Goal: Find specific page/section: Find specific page/section

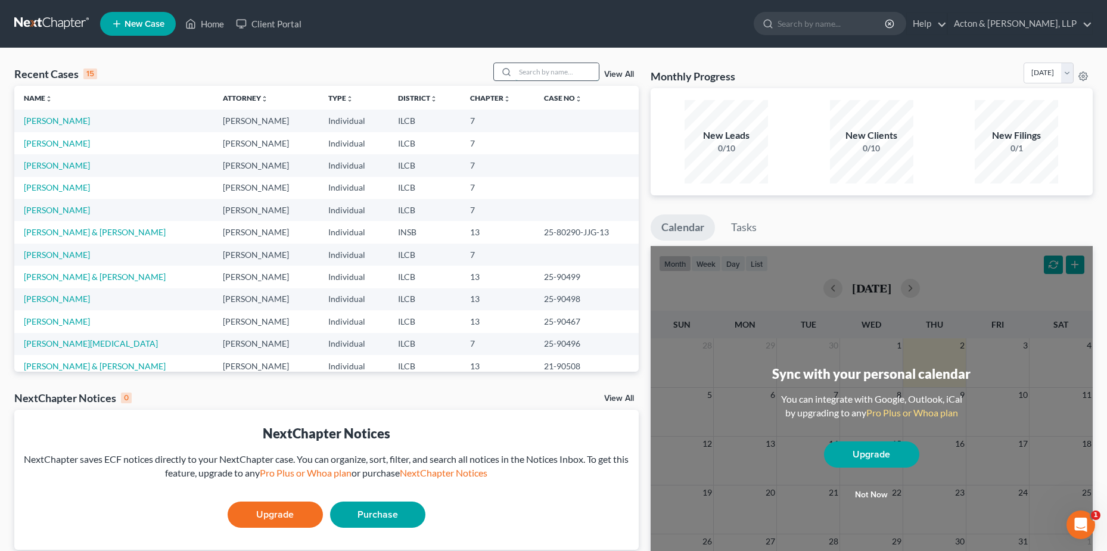
click at [526, 73] on input "search" at bounding box center [556, 71] width 83 height 17
type input "[PERSON_NAME]"
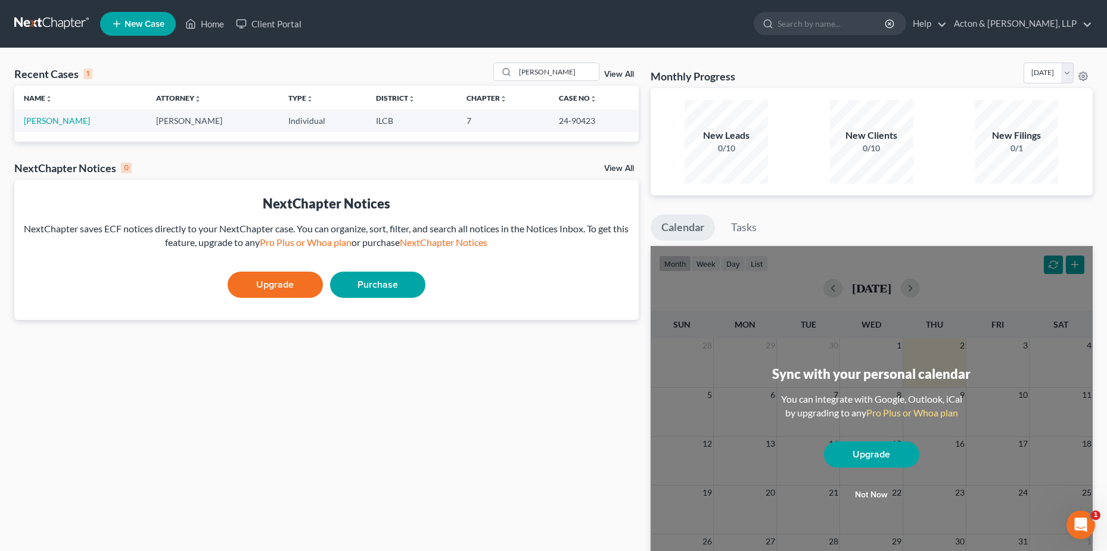
click at [55, 115] on td "[PERSON_NAME]" at bounding box center [80, 121] width 132 height 22
click at [59, 122] on link "[PERSON_NAME]" at bounding box center [57, 121] width 66 height 10
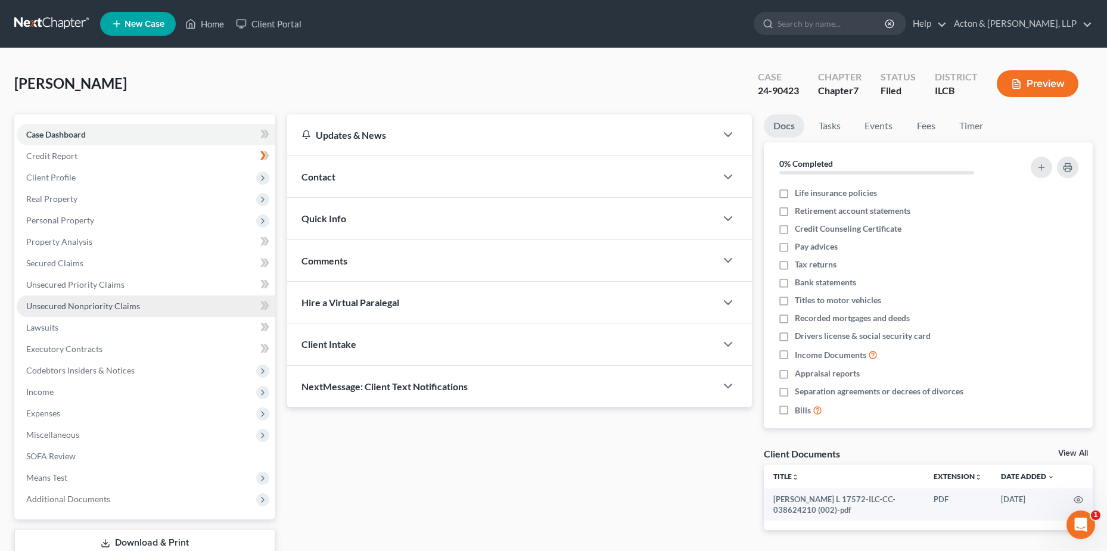
drag, startPoint x: 80, startPoint y: 304, endPoint x: 132, endPoint y: 284, distance: 55.4
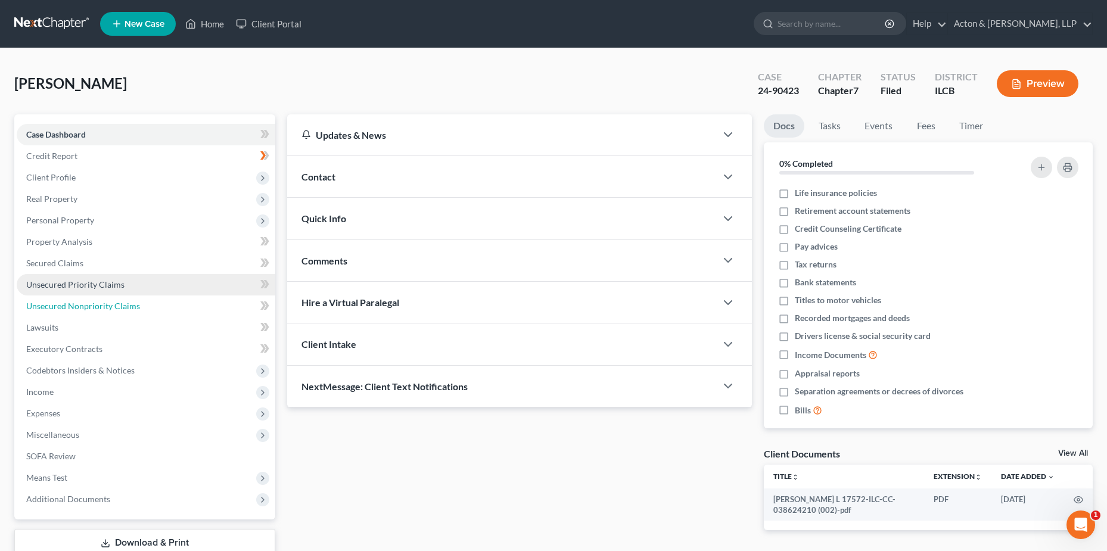
click at [81, 304] on span "Unsecured Nonpriority Claims" at bounding box center [83, 306] width 114 height 10
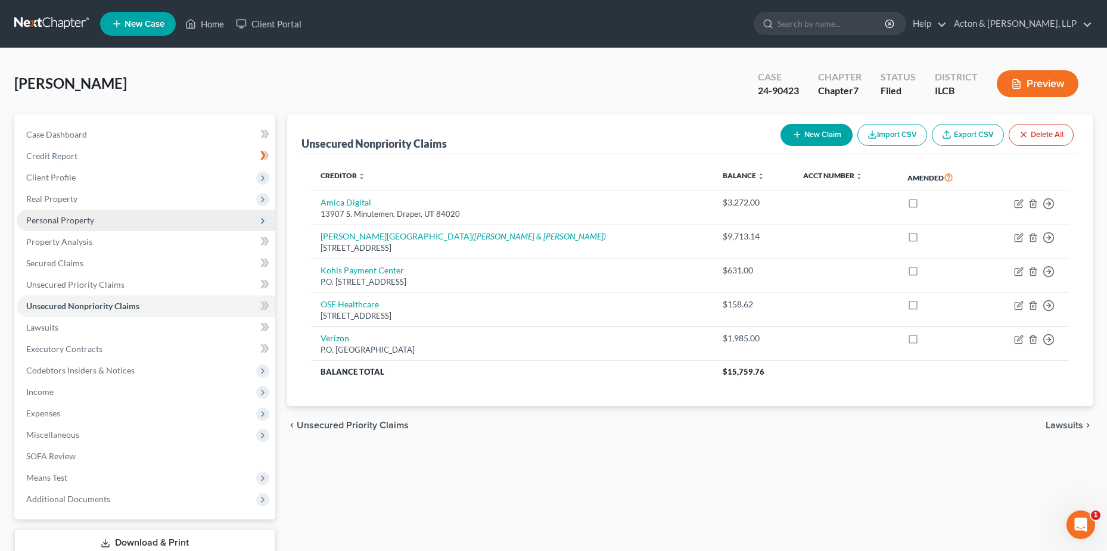
click at [79, 218] on span "Personal Property" at bounding box center [60, 220] width 68 height 10
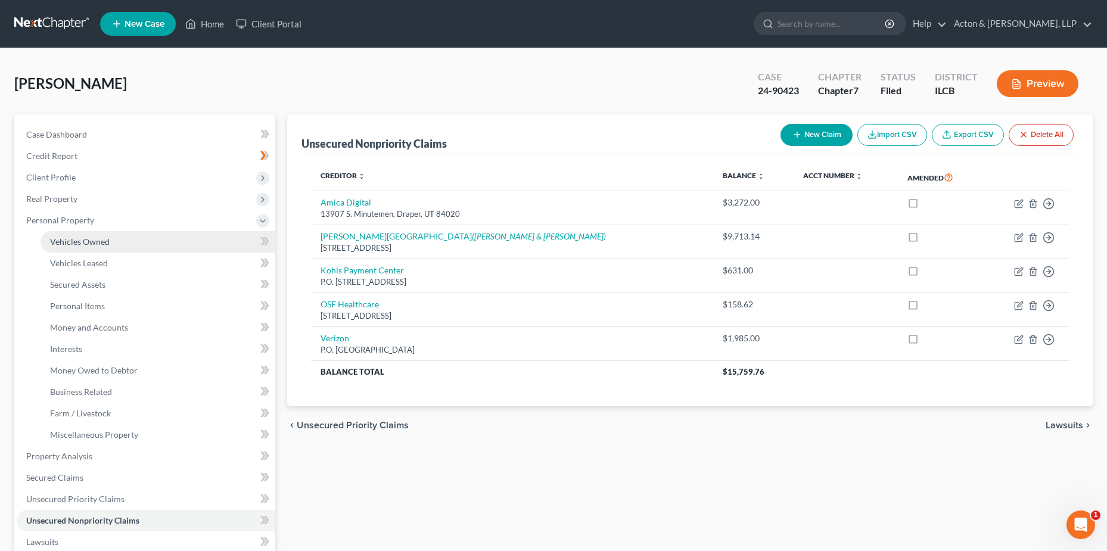
click at [118, 243] on link "Vehicles Owned" at bounding box center [158, 241] width 235 height 21
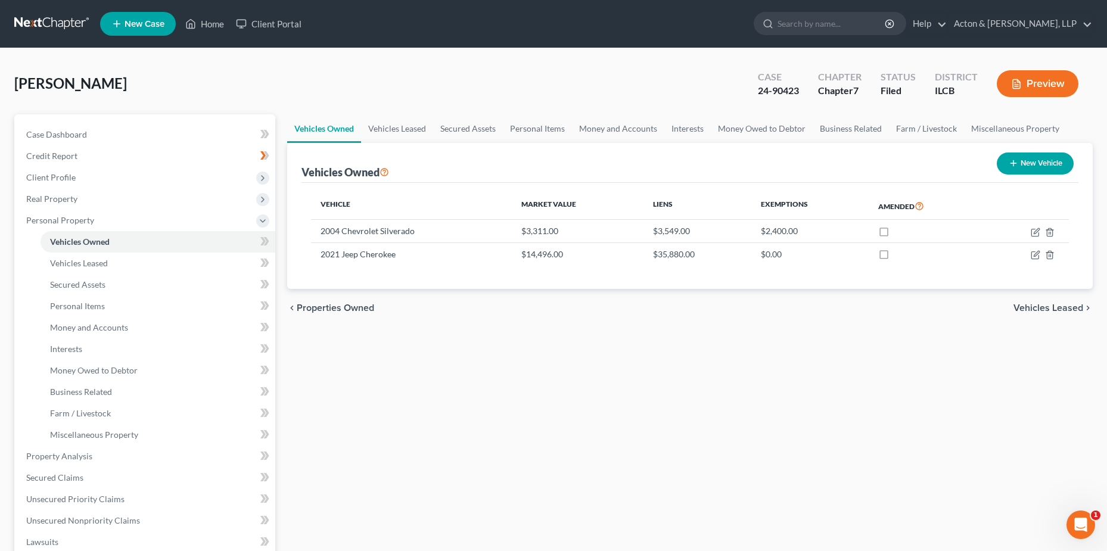
click at [462, 156] on div "Vehicles Owned New Vehicle" at bounding box center [691, 163] width 778 height 40
click at [466, 168] on div "Vehicles Owned New Vehicle" at bounding box center [691, 163] width 778 height 40
click at [505, 66] on div "[PERSON_NAME] Upgraded Case 24-90423 Chapter Chapter 7 Status [GEOGRAPHIC_DATA]…" at bounding box center [553, 89] width 1079 height 52
click at [530, 305] on div "chevron_left Properties Owned Vehicles Leased chevron_right" at bounding box center [690, 308] width 806 height 38
click at [460, 163] on div "Vehicles Owned New Vehicle" at bounding box center [691, 163] width 778 height 40
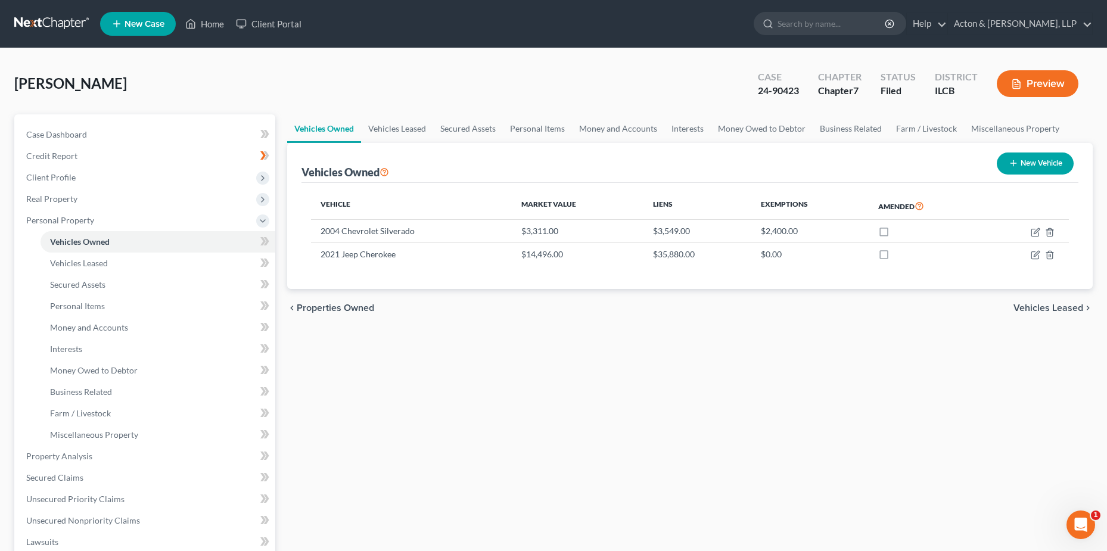
click at [467, 82] on div "[PERSON_NAME] Upgraded Case 24-90423 Chapter Chapter 7 Status [GEOGRAPHIC_DATA]…" at bounding box center [553, 89] width 1079 height 52
click at [490, 353] on div "Vehicles Owned Vehicles Leased Secured Assets Personal Items Money and Accounts…" at bounding box center [690, 458] width 818 height 688
click at [417, 294] on div "chevron_left Properties Owned Vehicles Leased chevron_right" at bounding box center [690, 308] width 806 height 38
